Goal: Communication & Community: Answer question/provide support

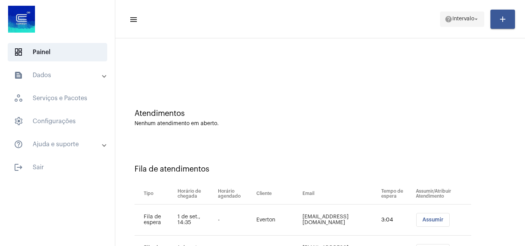
click at [465, 13] on span "help Intervalo arrow_drop_down" at bounding box center [462, 19] width 35 height 14
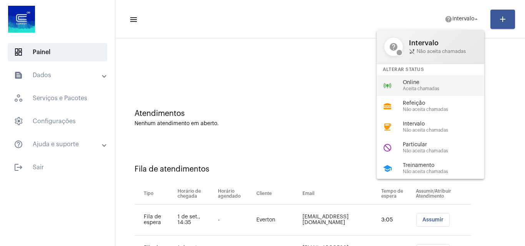
click at [427, 86] on span "Aceita chamadas" at bounding box center [447, 88] width 88 height 5
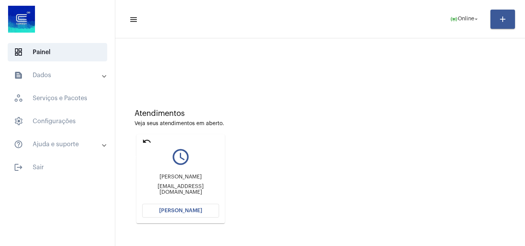
click at [148, 140] on mat-icon "undo" at bounding box center [146, 141] width 9 height 9
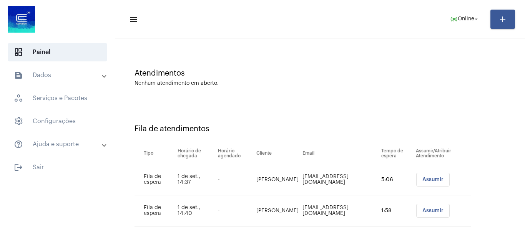
scroll to position [42, 0]
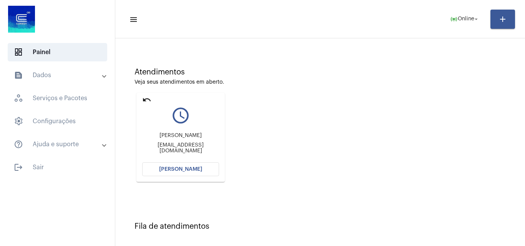
click at [208, 168] on button "[PERSON_NAME]" at bounding box center [180, 170] width 77 height 14
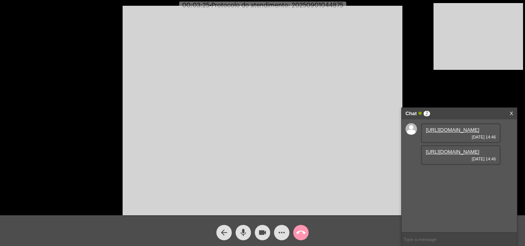
click at [438, 133] on link "[URL][DOMAIN_NAME]" at bounding box center [452, 130] width 53 height 6
click at [463, 155] on link "[URL][DOMAIN_NAME]" at bounding box center [452, 152] width 53 height 6
click at [241, 233] on mat-icon "mic" at bounding box center [243, 232] width 9 height 9
click at [247, 232] on mat-icon "mic_off" at bounding box center [243, 232] width 9 height 9
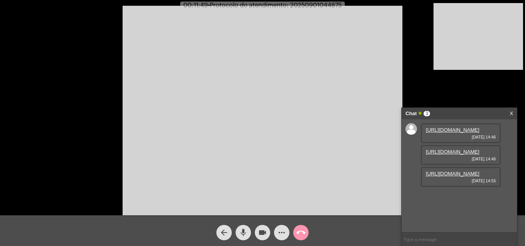
click at [456, 177] on link "[URL][DOMAIN_NAME]" at bounding box center [452, 174] width 53 height 6
drag, startPoint x: 282, startPoint y: 231, endPoint x: 281, endPoint y: 226, distance: 5.4
click at [281, 231] on mat-icon "more_horiz" at bounding box center [281, 232] width 9 height 9
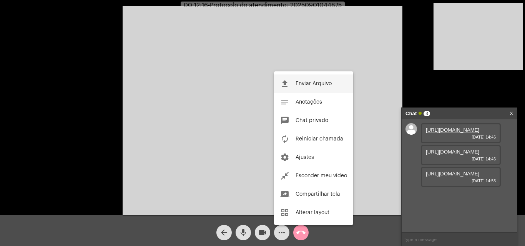
click at [311, 83] on span "Enviar Arquivo" at bounding box center [314, 83] width 36 height 5
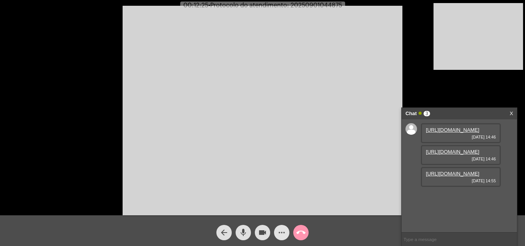
click at [280, 230] on mat-icon "more_horiz" at bounding box center [281, 232] width 9 height 9
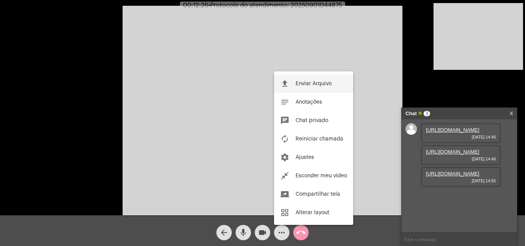
click at [305, 81] on span "Enviar Arquivo" at bounding box center [314, 83] width 36 height 5
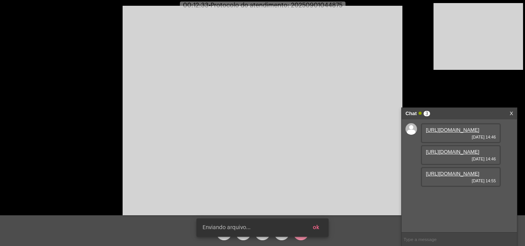
scroll to position [46, 0]
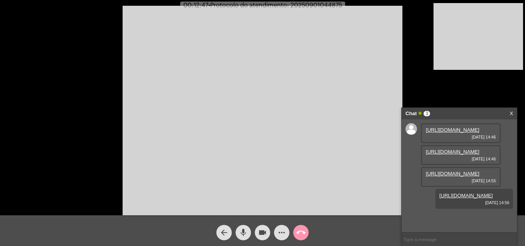
click at [319, 6] on span "• Protocolo do atendimento: 20250901044875" at bounding box center [275, 5] width 134 height 6
copy span "20250901044875"
click at [419, 240] on input "text" at bounding box center [459, 239] width 115 height 13
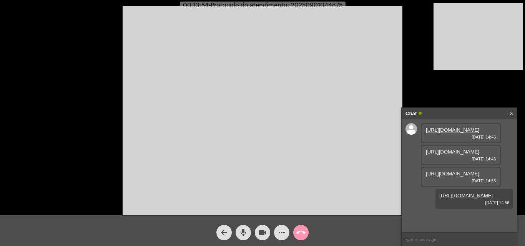
paste input "20250901044875"
type input "20250901044875"
click at [304, 237] on mat-icon "call_end" at bounding box center [300, 232] width 9 height 9
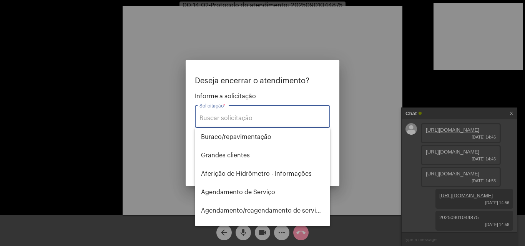
click at [246, 115] on input "Solicitação *" at bounding box center [262, 118] width 126 height 7
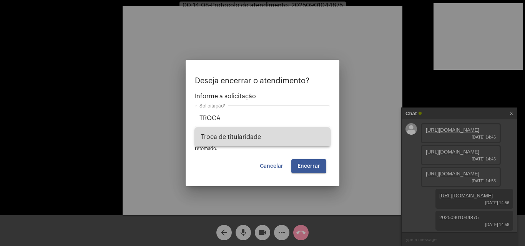
click at [282, 138] on span "Troca de titularidade" at bounding box center [262, 137] width 123 height 18
type input "Troca de titularidade"
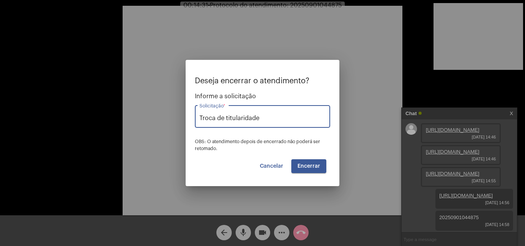
click at [316, 164] on span "Encerrar" at bounding box center [308, 166] width 23 height 5
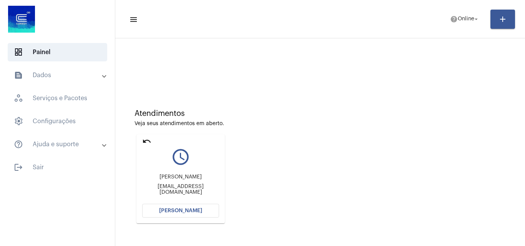
click at [146, 140] on mat-icon "undo" at bounding box center [146, 141] width 9 height 9
click at [55, 70] on mat-expansion-panel-header "text_snippet_outlined Dados" at bounding box center [60, 75] width 110 height 18
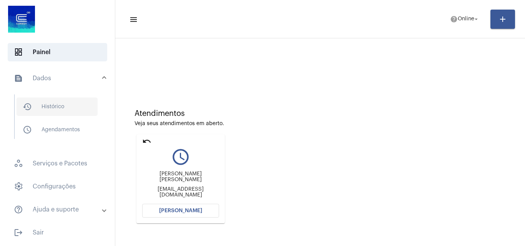
click at [57, 108] on span "history_outlined Histórico" at bounding box center [57, 107] width 81 height 18
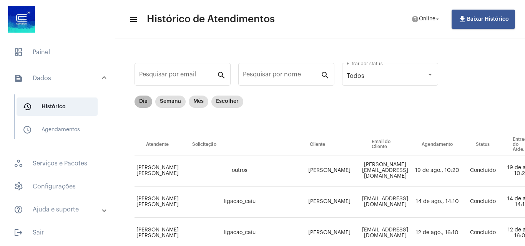
click at [144, 102] on mat-chip "Dia" at bounding box center [144, 102] width 18 height 12
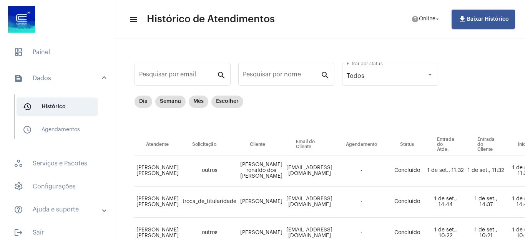
click at [77, 81] on mat-panel-title "text_snippet_outlined Dados" at bounding box center [58, 78] width 89 height 9
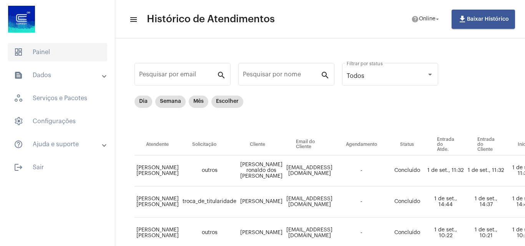
click at [77, 54] on span "dashboard Painel" at bounding box center [58, 52] width 100 height 18
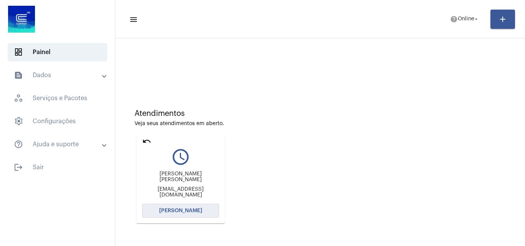
click at [173, 208] on span "[PERSON_NAME]" at bounding box center [180, 210] width 43 height 5
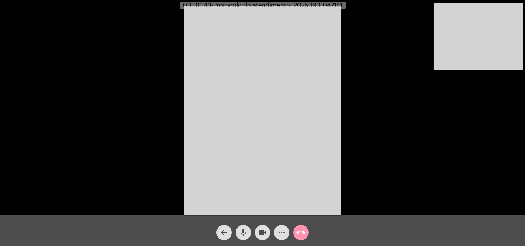
click at [244, 233] on mat-icon "mic" at bounding box center [243, 232] width 9 height 9
click at [262, 231] on mat-icon "videocam" at bounding box center [262, 232] width 9 height 9
click at [262, 231] on mat-icon "videocam_off" at bounding box center [262, 232] width 9 height 9
click at [243, 228] on mat-icon "mic_off" at bounding box center [243, 232] width 9 height 9
click at [301, 231] on mat-icon "call_end" at bounding box center [300, 232] width 9 height 9
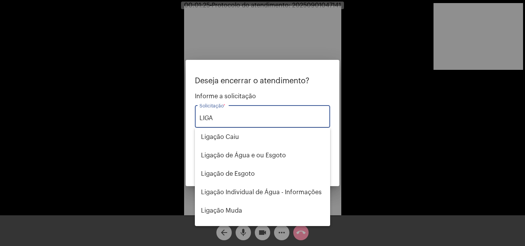
type input "LIGA"
click at [255, 18] on div at bounding box center [262, 123] width 525 height 246
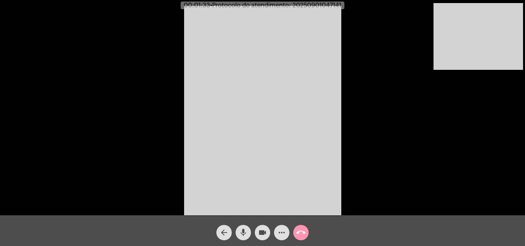
click at [245, 234] on mat-icon "mic" at bounding box center [243, 232] width 9 height 9
click at [270, 230] on div "videocam" at bounding box center [262, 230] width 19 height 19
click at [256, 233] on button "videocam_off" at bounding box center [262, 232] width 15 height 15
click at [243, 233] on mat-icon "mic_off" at bounding box center [243, 232] width 9 height 9
click at [243, 229] on mat-icon "mic" at bounding box center [243, 232] width 9 height 9
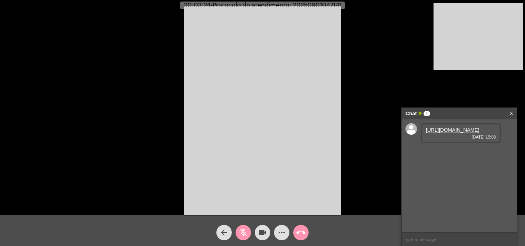
click at [237, 231] on button "mic_off" at bounding box center [243, 232] width 15 height 15
click at [448, 133] on link "[URL][DOMAIN_NAME]" at bounding box center [452, 130] width 53 height 6
click at [440, 155] on link "[URL][DOMAIN_NAME]" at bounding box center [452, 152] width 53 height 6
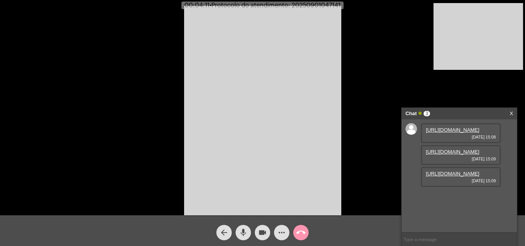
click at [440, 177] on link "[URL][DOMAIN_NAME]" at bounding box center [452, 174] width 53 height 6
click at [246, 230] on mat-icon "mic" at bounding box center [243, 232] width 9 height 9
click at [264, 233] on mat-icon "videocam" at bounding box center [262, 232] width 9 height 9
click at [260, 233] on mat-icon "videocam_off" at bounding box center [262, 232] width 9 height 9
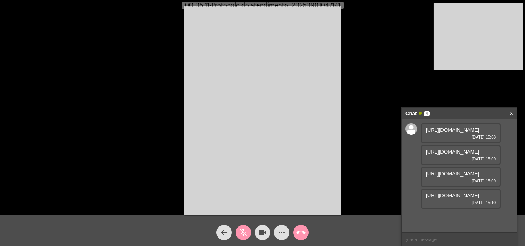
click at [448, 199] on link "[URL][DOMAIN_NAME]" at bounding box center [452, 196] width 53 height 6
click at [246, 232] on mat-icon "mic_off" at bounding box center [243, 232] width 9 height 9
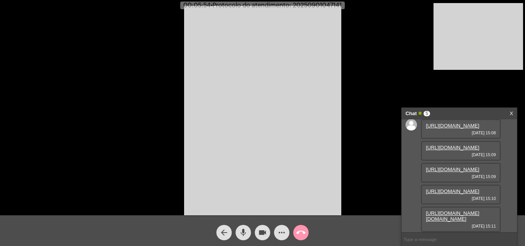
scroll to position [85, 0]
click at [455, 212] on link "[URL][DOMAIN_NAME][DOMAIN_NAME]" at bounding box center [452, 217] width 53 height 12
click at [241, 237] on mat-icon "mic" at bounding box center [243, 232] width 9 height 9
click at [245, 231] on mat-icon "mic_off" at bounding box center [243, 232] width 9 height 9
click at [246, 233] on mat-icon "mic" at bounding box center [243, 232] width 9 height 9
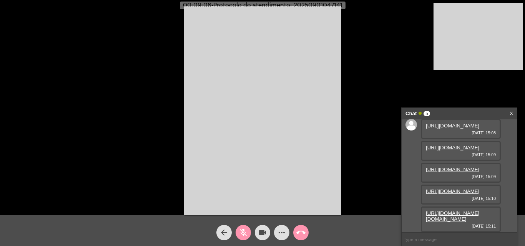
click at [246, 233] on mat-icon "mic_off" at bounding box center [243, 232] width 9 height 9
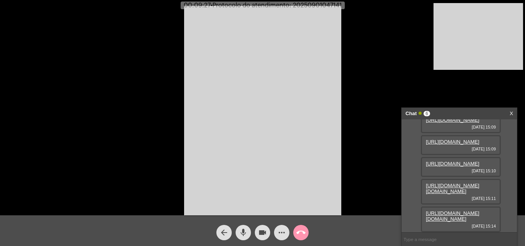
scroll to position [124, 0]
click at [456, 211] on link "[URL][DOMAIN_NAME][DOMAIN_NAME]" at bounding box center [452, 217] width 53 height 12
click at [323, 21] on video at bounding box center [262, 111] width 157 height 210
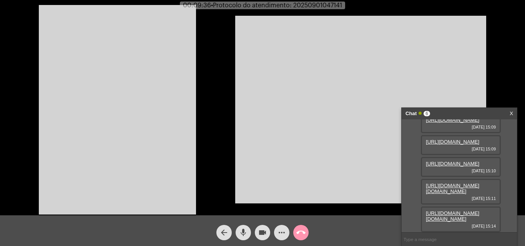
click at [241, 239] on span "mic" at bounding box center [243, 232] width 9 height 15
click at [181, 153] on video at bounding box center [117, 110] width 157 height 210
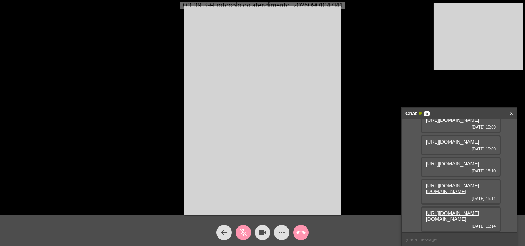
click at [305, 145] on video at bounding box center [262, 111] width 157 height 210
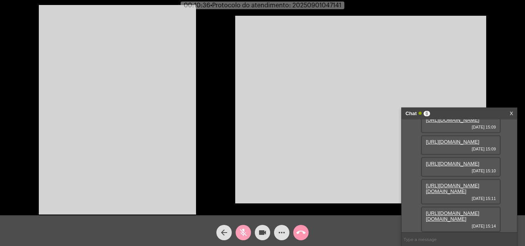
click at [244, 232] on mat-icon "mic_off" at bounding box center [243, 232] width 9 height 9
click at [159, 116] on video at bounding box center [117, 110] width 157 height 210
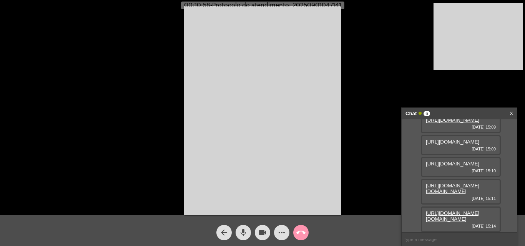
click at [245, 230] on mat-icon "mic" at bounding box center [243, 232] width 9 height 9
click at [260, 233] on mat-icon "videocam" at bounding box center [262, 232] width 9 height 9
click at [260, 233] on mat-icon "videocam_off" at bounding box center [262, 232] width 9 height 9
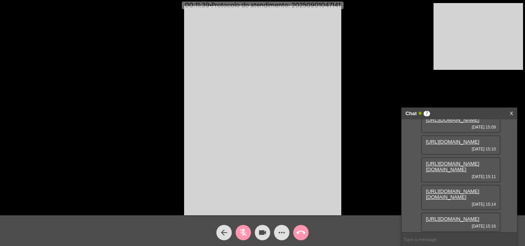
click at [243, 238] on span "mic_off" at bounding box center [243, 232] width 9 height 15
click at [467, 216] on link "[URL][DOMAIN_NAME]" at bounding box center [452, 219] width 53 height 6
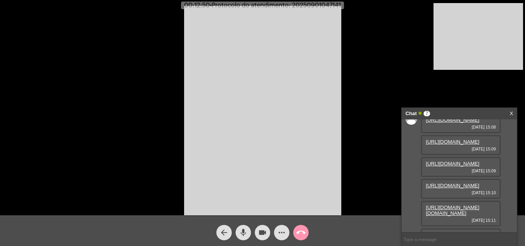
scroll to position [0, 0]
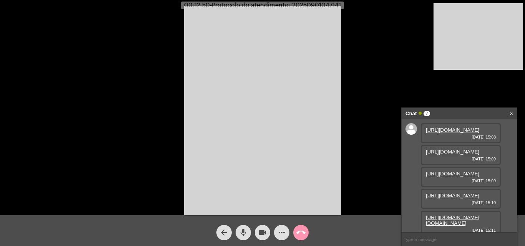
click at [457, 133] on link "[URL][DOMAIN_NAME]" at bounding box center [452, 130] width 53 height 6
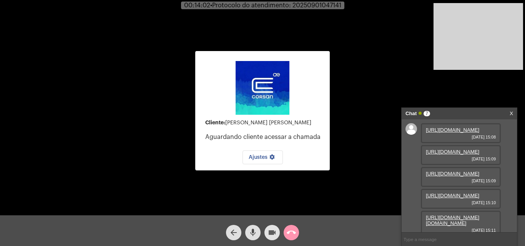
click at [269, 233] on mat-icon "videocam" at bounding box center [271, 232] width 9 height 9
click at [270, 229] on mat-icon "videocam_off" at bounding box center [271, 232] width 9 height 9
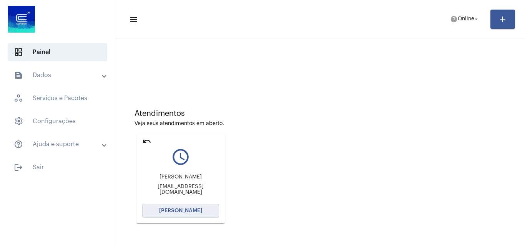
click at [191, 209] on span "[PERSON_NAME]" at bounding box center [180, 210] width 43 height 5
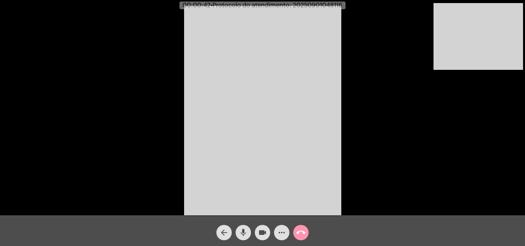
click at [244, 228] on span "mic" at bounding box center [243, 232] width 9 height 15
click at [264, 233] on mat-icon "videocam" at bounding box center [262, 232] width 9 height 9
click at [223, 232] on mat-icon "arrow_back" at bounding box center [223, 232] width 9 height 9
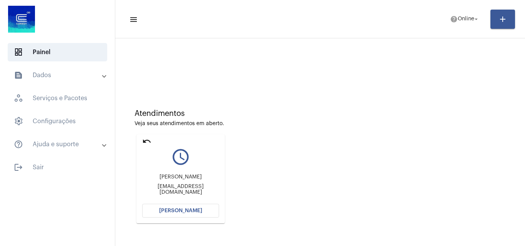
click at [144, 139] on mat-icon "undo" at bounding box center [146, 141] width 9 height 9
click at [195, 208] on span "[PERSON_NAME]" at bounding box center [180, 210] width 43 height 5
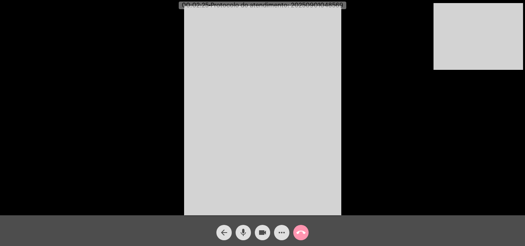
click at [301, 237] on mat-icon "call_end" at bounding box center [300, 232] width 9 height 9
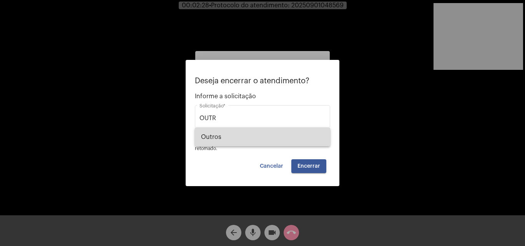
click at [240, 131] on span "Outros" at bounding box center [262, 137] width 123 height 18
type input "Outros"
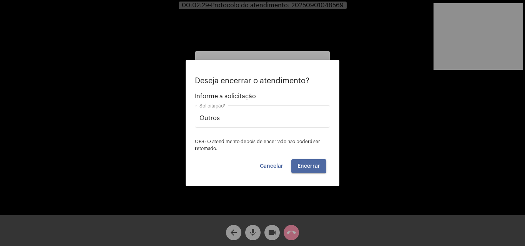
click at [312, 169] on span "Encerrar" at bounding box center [308, 166] width 23 height 5
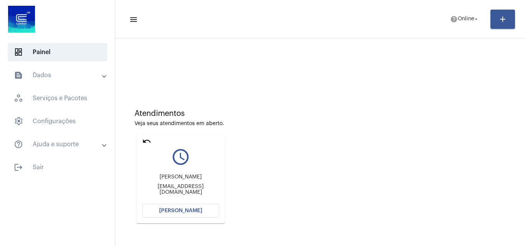
click at [146, 140] on mat-icon "undo" at bounding box center [146, 141] width 9 height 9
click at [150, 140] on mat-icon "undo" at bounding box center [146, 141] width 9 height 9
click at [289, 221] on div "Atendimentos Veja seus atendimentos em aberto. undo query_builder [PERSON_NAME]…" at bounding box center [320, 163] width 402 height 154
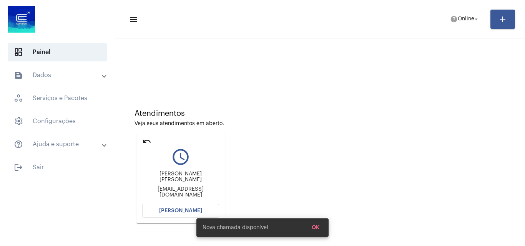
click at [283, 149] on div "Atendimentos Veja seus atendimentos em aberto. undo query_builder [PERSON_NAME]…" at bounding box center [320, 163] width 402 height 154
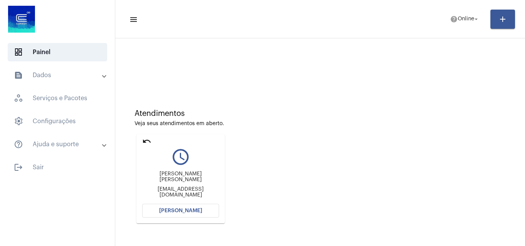
click at [181, 208] on span "[PERSON_NAME]" at bounding box center [180, 210] width 43 height 5
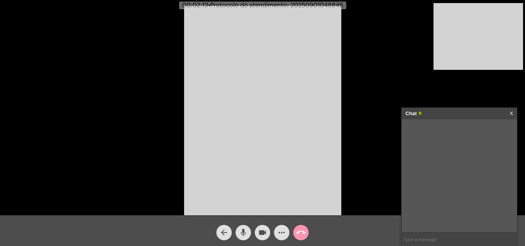
click at [513, 114] on div "Chat X" at bounding box center [459, 114] width 115 height 12
click at [512, 112] on link "X" at bounding box center [511, 114] width 3 height 12
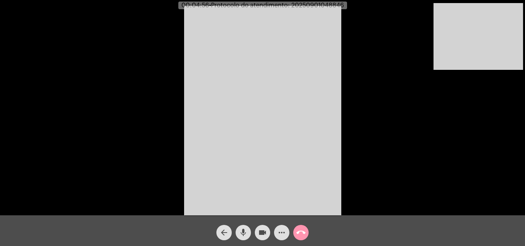
click at [280, 226] on span "more_horiz" at bounding box center [281, 232] width 9 height 15
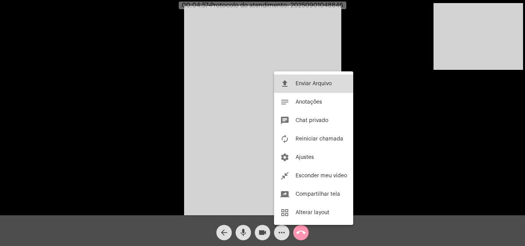
click at [320, 78] on button "file_upload Enviar Arquivo" at bounding box center [313, 84] width 79 height 18
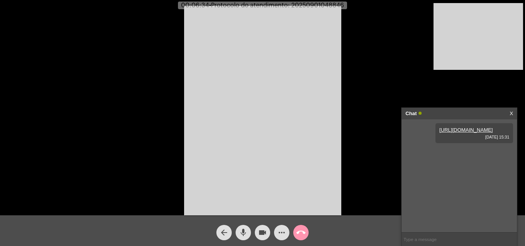
click at [244, 233] on mat-icon "mic" at bounding box center [243, 232] width 9 height 9
click at [265, 231] on mat-icon "videocam" at bounding box center [262, 232] width 9 height 9
click at [262, 228] on span "videocam_off" at bounding box center [262, 232] width 9 height 15
click at [245, 229] on mat-icon "mic_off" at bounding box center [243, 232] width 9 height 9
click at [321, 4] on span "• Protocolo do atendimento: 20250901048846" at bounding box center [276, 5] width 135 height 6
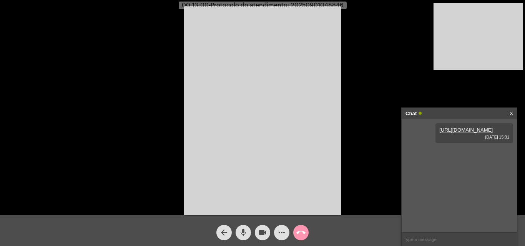
click at [321, 4] on span "• Protocolo do atendimento: 20250901048846" at bounding box center [276, 5] width 135 height 6
copy span "20250901048846"
click at [424, 240] on input "text" at bounding box center [459, 239] width 115 height 13
paste input "20250901048846"
type input "20250901048846"
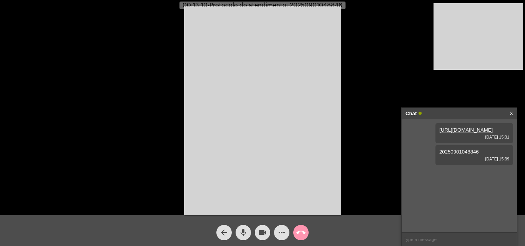
click at [306, 229] on button "call_end" at bounding box center [300, 232] width 15 height 15
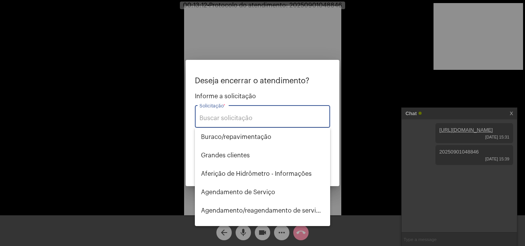
click at [249, 118] on input "Solicitação *" at bounding box center [262, 118] width 126 height 7
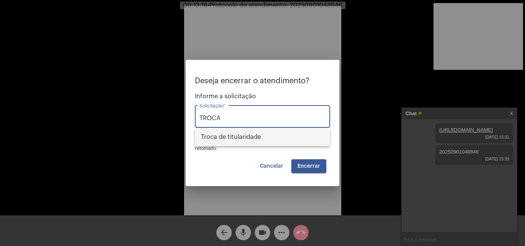
click at [247, 136] on span "Troca de titularidade" at bounding box center [262, 137] width 123 height 18
type input "Troca de titularidade"
click at [274, 163] on button "Cancelar" at bounding box center [272, 166] width 36 height 14
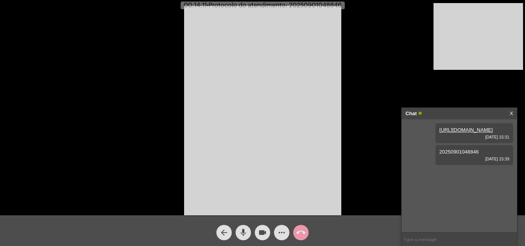
click at [304, 232] on mat-icon "call_end" at bounding box center [300, 232] width 9 height 9
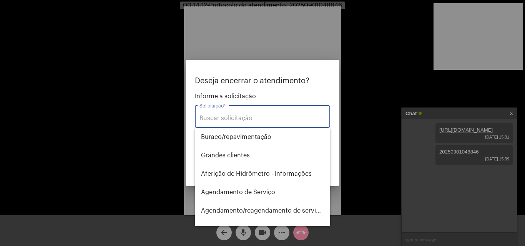
click at [243, 109] on div "Solicitação *" at bounding box center [262, 116] width 126 height 24
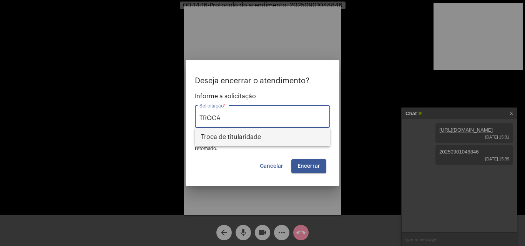
click at [247, 140] on span "Troca de titularidade" at bounding box center [262, 137] width 123 height 18
type input "Troca de titularidade"
click at [315, 164] on span "Encerrar" at bounding box center [308, 166] width 23 height 5
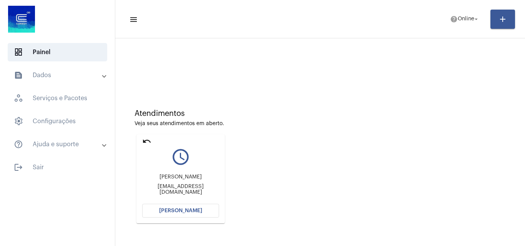
click at [149, 142] on mat-icon "undo" at bounding box center [146, 141] width 9 height 9
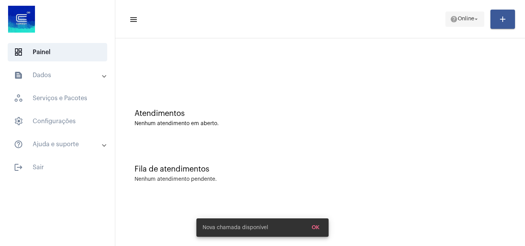
click at [472, 19] on span "Online" at bounding box center [466, 19] width 17 height 5
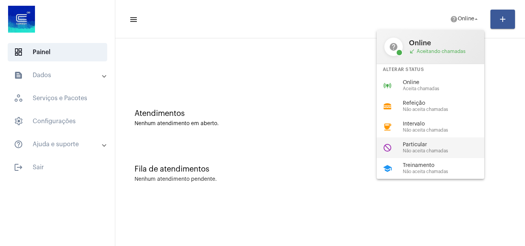
click at [410, 149] on span "Não aceita chamadas" at bounding box center [447, 151] width 88 height 5
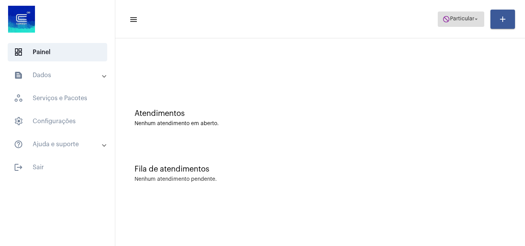
click at [450, 12] on span "do_not_disturb Particular arrow_drop_down" at bounding box center [460, 19] width 37 height 14
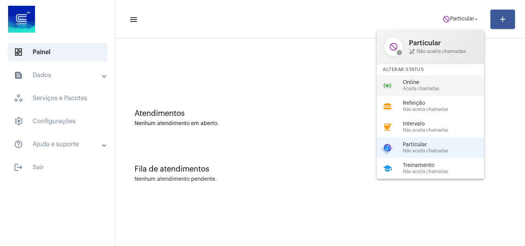
click at [425, 85] on span "Online" at bounding box center [447, 83] width 88 height 6
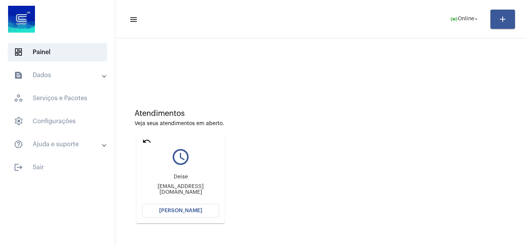
click at [142, 141] on mat-card "undo query_builder [PERSON_NAME] [PERSON_NAME][EMAIL_ADDRESS][DOMAIN_NAME] [PER…" at bounding box center [180, 179] width 88 height 89
click at [148, 141] on mat-icon "undo" at bounding box center [146, 141] width 9 height 9
click at [193, 208] on button "[PERSON_NAME]" at bounding box center [180, 211] width 77 height 14
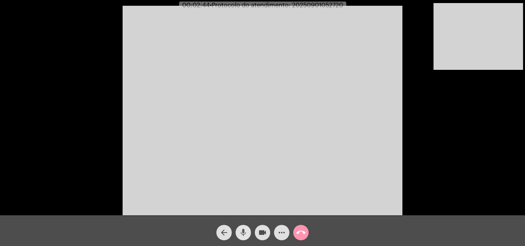
click at [245, 235] on mat-icon "mic" at bounding box center [243, 232] width 9 height 9
click at [259, 234] on mat-icon "videocam" at bounding box center [262, 232] width 9 height 9
click at [257, 231] on button "videocam_off" at bounding box center [262, 232] width 15 height 15
click at [244, 232] on mat-icon "mic_off" at bounding box center [243, 232] width 9 height 9
click at [244, 232] on mat-icon "mic" at bounding box center [243, 232] width 9 height 9
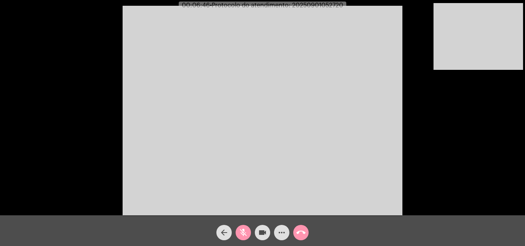
click at [262, 233] on mat-icon "videocam" at bounding box center [262, 232] width 9 height 9
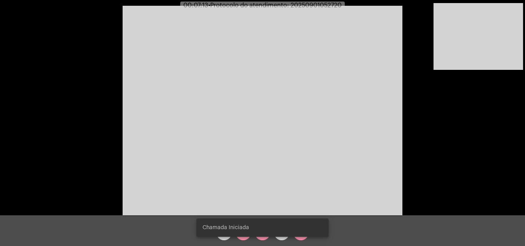
click at [265, 235] on snack-bar-container "Chamada Iniciada" at bounding box center [262, 228] width 132 height 18
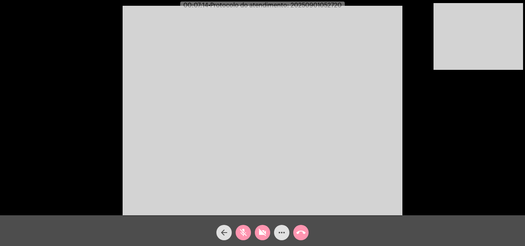
click at [263, 235] on mat-icon "videocam_off" at bounding box center [262, 232] width 9 height 9
click at [245, 233] on mat-icon "mic_off" at bounding box center [243, 232] width 9 height 9
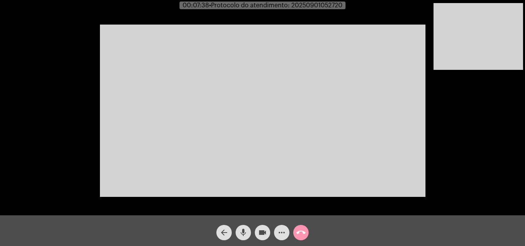
click at [446, 152] on div "Acessando Câmera e Microfone..." at bounding box center [262, 110] width 523 height 216
click at [297, 64] on video at bounding box center [263, 111] width 326 height 173
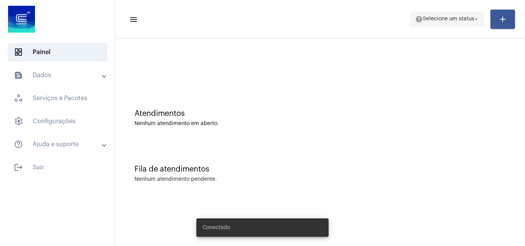
click at [461, 19] on span "Selecione um status" at bounding box center [448, 19] width 51 height 5
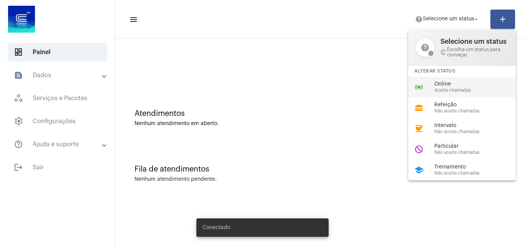
click at [454, 79] on div "online_prediction Online Aceita chamadas" at bounding box center [468, 87] width 120 height 21
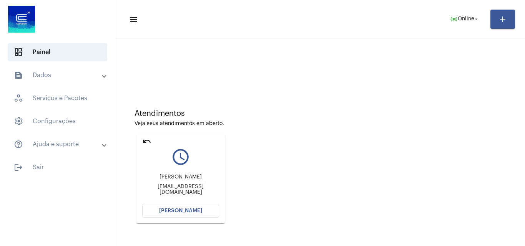
click at [197, 217] on button "[PERSON_NAME]" at bounding box center [180, 211] width 77 height 14
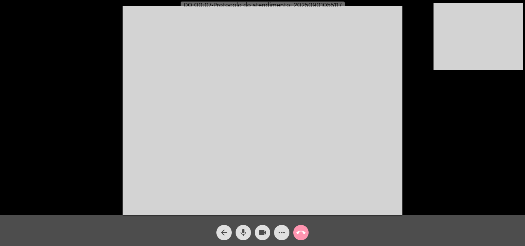
click at [239, 229] on mat-icon "mic" at bounding box center [243, 232] width 9 height 9
click at [239, 229] on mat-icon "mic_off" at bounding box center [243, 232] width 9 height 9
click at [280, 227] on span "more_horiz" at bounding box center [281, 232] width 9 height 15
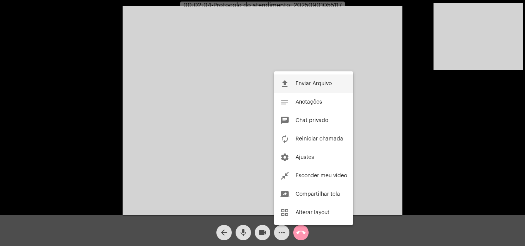
click at [311, 81] on button "file_upload Enviar Arquivo" at bounding box center [313, 84] width 79 height 18
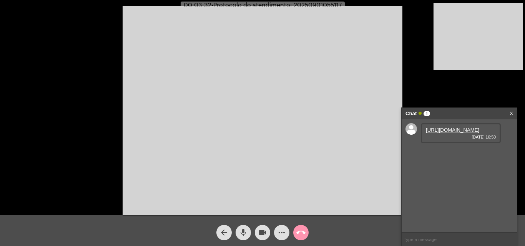
click at [463, 133] on link "https://neft-transfer-bucket.s3.amazonaws.com/temp-2ece3ead-9b5d-0a61-ada9-95b2…" at bounding box center [452, 130] width 53 height 6
click at [282, 231] on mat-icon "more_horiz" at bounding box center [281, 232] width 9 height 9
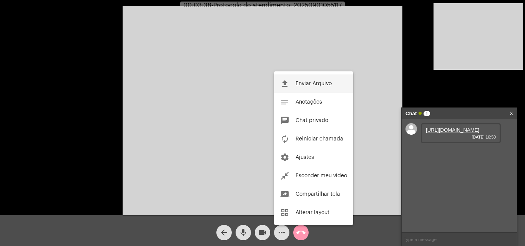
click at [301, 82] on span "Enviar Arquivo" at bounding box center [314, 83] width 36 height 5
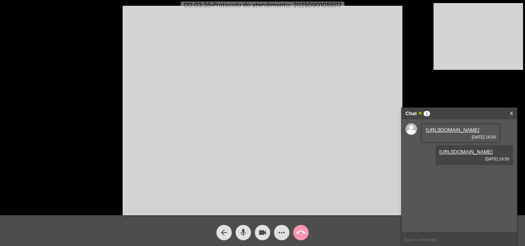
click at [310, 8] on span "• Protocolo do atendimento: 20250901055117" at bounding box center [276, 5] width 130 height 6
copy span "20250901055117"
click at [413, 242] on input "text" at bounding box center [459, 239] width 115 height 13
paste input "20250901055117"
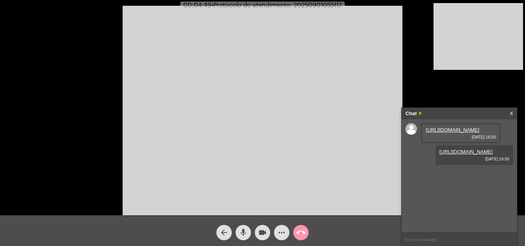
type input "20250901055117"
click at [302, 232] on mat-icon "call_end" at bounding box center [300, 232] width 9 height 9
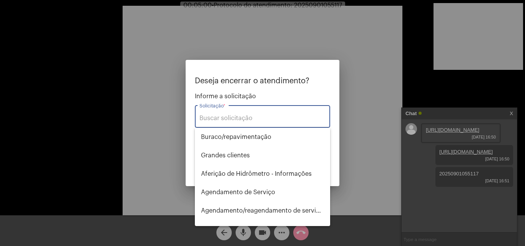
click at [252, 121] on input "Solicitação *" at bounding box center [262, 118] width 126 height 7
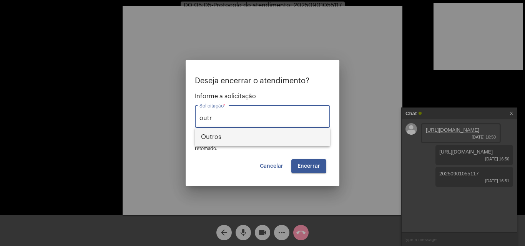
click at [247, 141] on span "Outros" at bounding box center [262, 137] width 123 height 18
type input "Outros"
click at [318, 164] on span "Encerrar" at bounding box center [308, 166] width 23 height 5
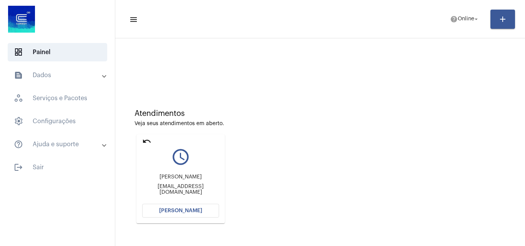
click at [146, 140] on mat-icon "undo" at bounding box center [146, 141] width 9 height 9
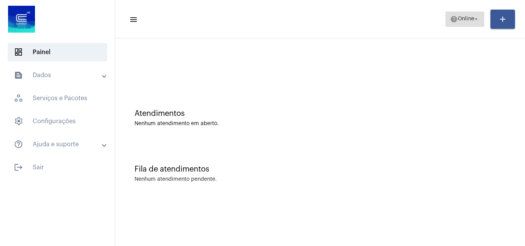
click at [472, 15] on span "help Online arrow_drop_down" at bounding box center [465, 19] width 30 height 14
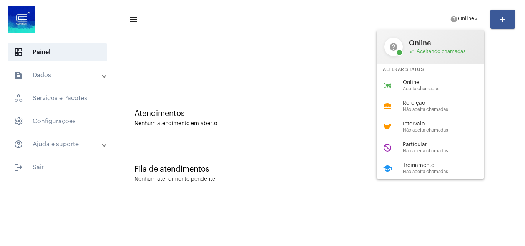
click at [292, 88] on div at bounding box center [262, 123] width 525 height 246
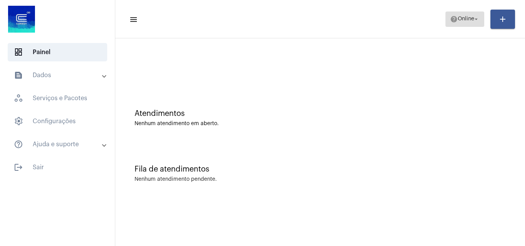
click at [463, 19] on span "Online" at bounding box center [466, 19] width 17 height 5
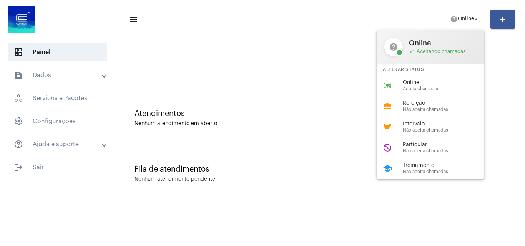
click at [45, 168] on div at bounding box center [262, 123] width 525 height 246
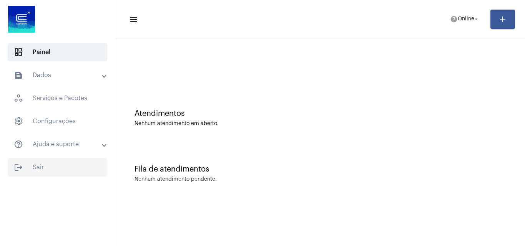
click at [45, 168] on span "logout Sair" at bounding box center [58, 167] width 100 height 18
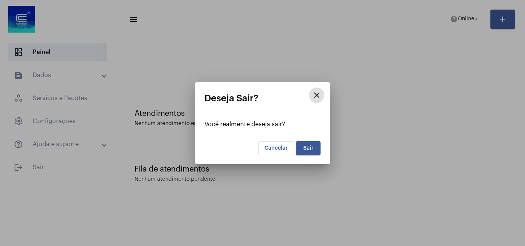
click at [314, 95] on mat-icon "close" at bounding box center [316, 95] width 9 height 9
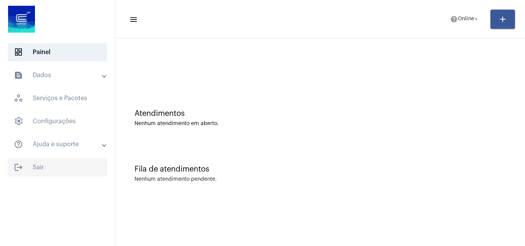
click at [29, 168] on span "logout Sair" at bounding box center [58, 167] width 100 height 18
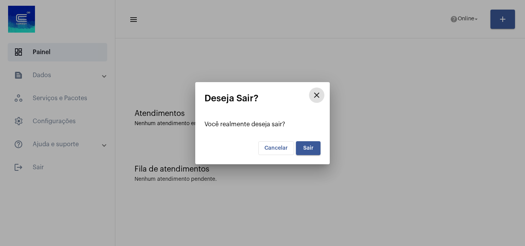
click at [313, 145] on button "Sair" at bounding box center [308, 148] width 25 height 14
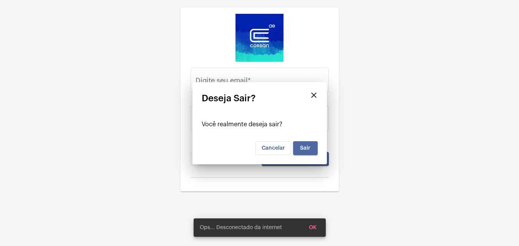
type input "juliana.inacio@operacaocorsan.com.br"
